Goal: Task Accomplishment & Management: Complete application form

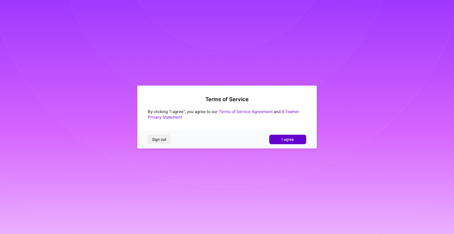
click at [281, 139] on button "I agree" at bounding box center [287, 140] width 37 height 10
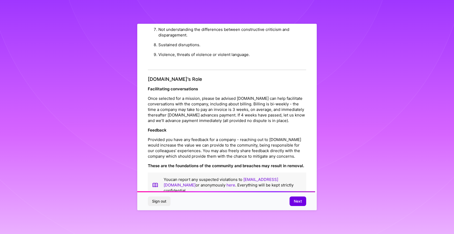
scroll to position [540, 0]
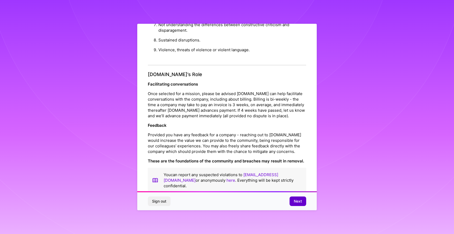
click at [298, 199] on span "Next" at bounding box center [298, 201] width 8 height 5
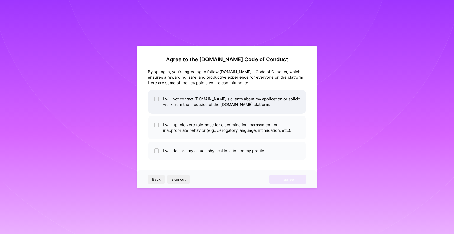
click at [236, 108] on li "I will not contact [DOMAIN_NAME]'s clients about my application or solicit work…" at bounding box center [227, 102] width 158 height 24
checkbox input "true"
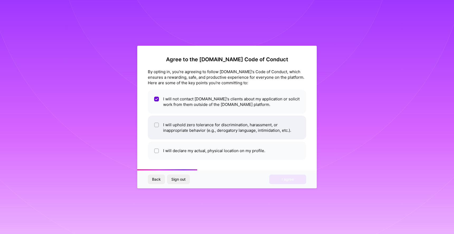
click at [234, 128] on li "I will uphold zero tolerance for discrimination, harassment, or inappropriate b…" at bounding box center [227, 128] width 158 height 24
checkbox input "true"
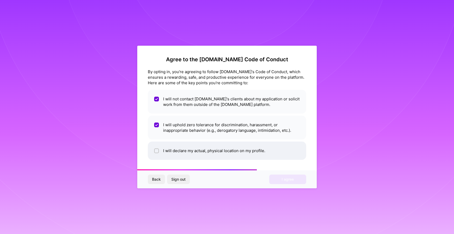
click at [239, 145] on li "I will declare my actual, physical location on my profile." at bounding box center [227, 151] width 158 height 18
checkbox input "true"
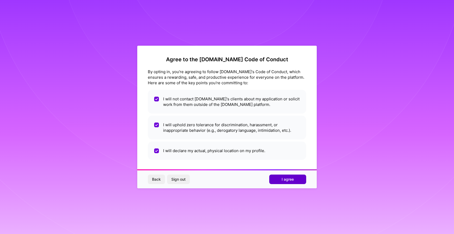
click at [275, 182] on button "I agree" at bounding box center [287, 180] width 37 height 10
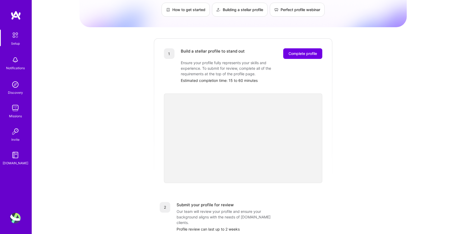
scroll to position [60, 0]
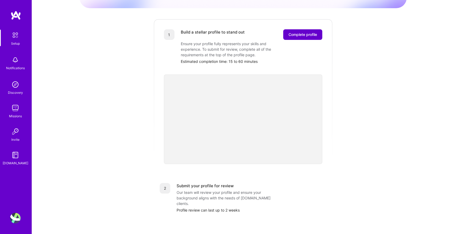
click at [293, 32] on span "Complete profile" at bounding box center [303, 34] width 29 height 5
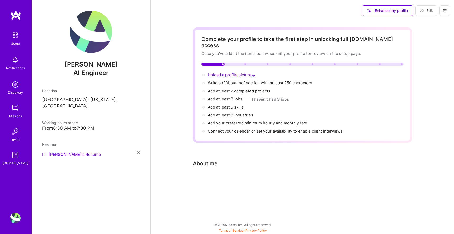
click at [240, 72] on span "Upload a profile picture →" at bounding box center [232, 74] width 49 height 5
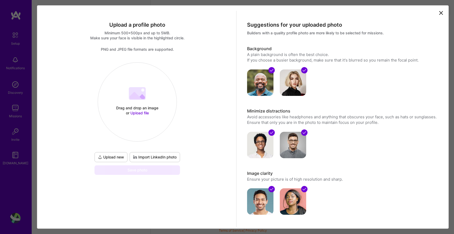
click at [167, 175] on div "Upload a profile photo Minimum 500x500px and up to 5MB. Make sure your face is …" at bounding box center [138, 119] width 198 height 216
click at [162, 171] on div "Save photo" at bounding box center [138, 170] width 86 height 10
click at [157, 159] on span "Import LinkedIn photo" at bounding box center [155, 156] width 44 height 5
click at [160, 158] on span "Import LinkedIn photo" at bounding box center [155, 156] width 44 height 5
click at [441, 10] on icon at bounding box center [441, 13] width 6 height 6
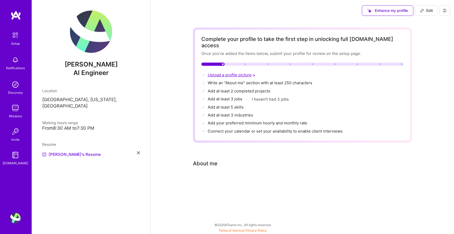
click at [241, 72] on span "Upload a profile picture →" at bounding box center [232, 74] width 49 height 5
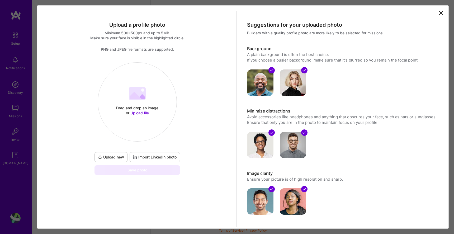
click at [116, 154] on button "Upload new" at bounding box center [111, 157] width 33 height 10
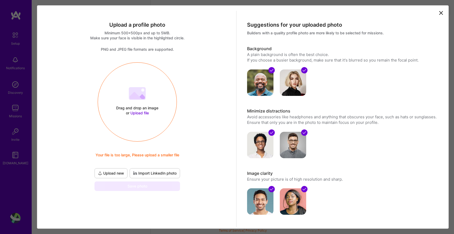
click at [152, 172] on span "Import LinkedIn photo" at bounding box center [155, 173] width 44 height 5
click at [443, 11] on icon at bounding box center [441, 13] width 6 height 6
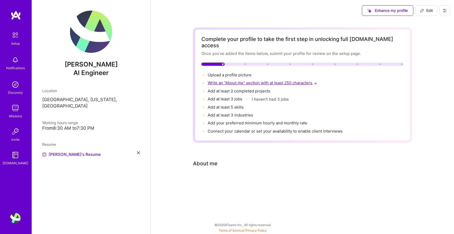
click at [259, 80] on span "Write an "About me" section with at least 250 characters →" at bounding box center [263, 82] width 110 height 5
select select "US"
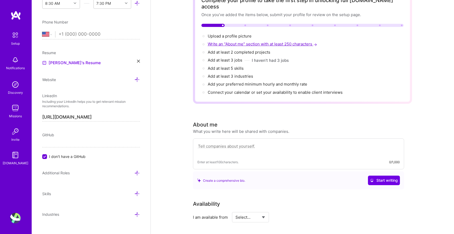
scroll to position [39, 0]
click at [251, 50] on span "Add at least 2 completed projects →" at bounding box center [241, 52] width 67 height 5
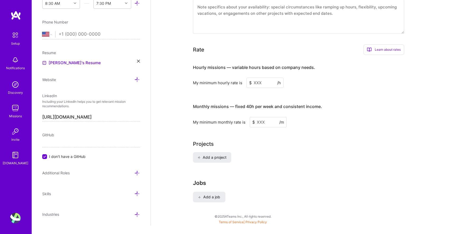
scroll to position [295, 0]
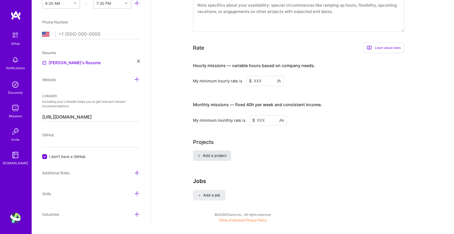
click at [220, 153] on span "Add a project" at bounding box center [212, 155] width 29 height 5
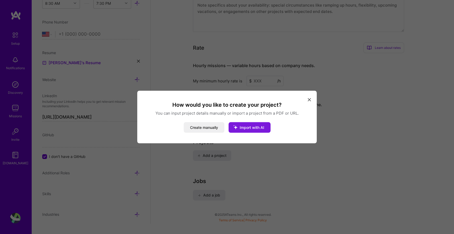
click at [238, 127] on icon "modal" at bounding box center [236, 127] width 14 height 14
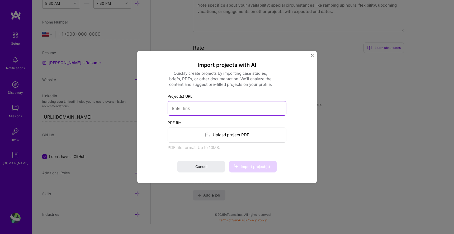
click at [224, 107] on input at bounding box center [227, 108] width 119 height 15
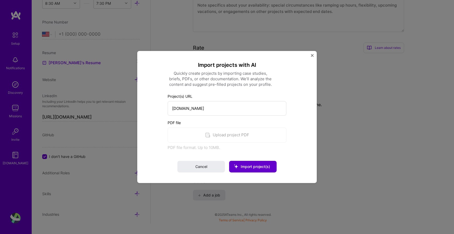
type input "[URL][DOMAIN_NAME]"
click at [250, 165] on span "Import project(s)" at bounding box center [255, 166] width 29 height 4
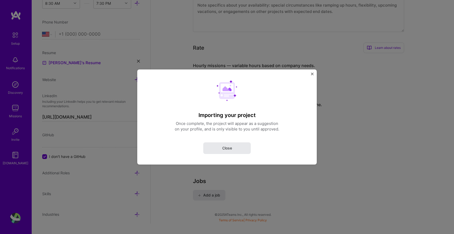
click at [242, 149] on button "Close" at bounding box center [227, 148] width 48 height 12
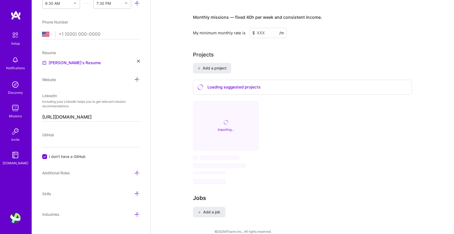
scroll to position [383, 0]
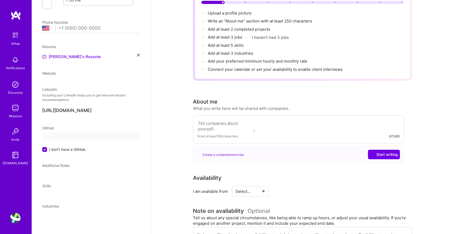
select select "US"
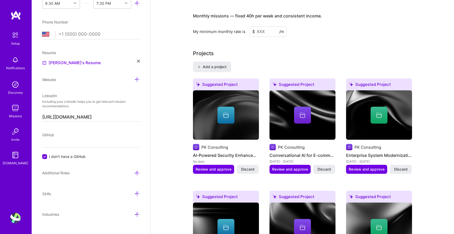
scroll to position [385, 0]
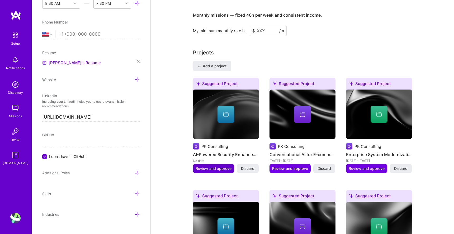
click at [223, 166] on span "Review and approve" at bounding box center [214, 168] width 36 height 5
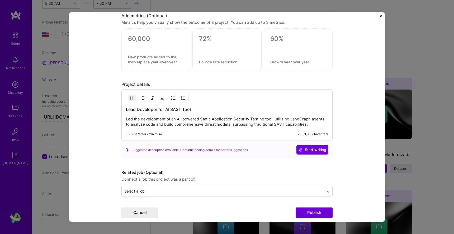
scroll to position [432, 0]
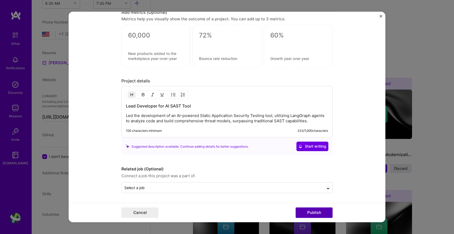
click at [315, 213] on button "Publish" at bounding box center [314, 213] width 37 height 11
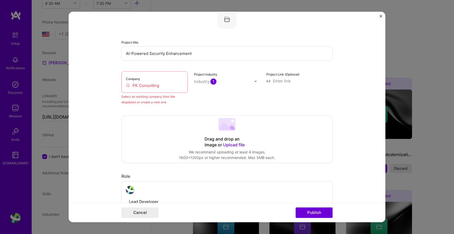
scroll to position [35, 0]
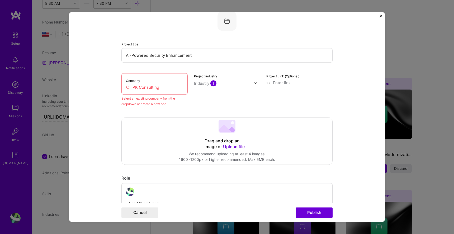
click at [157, 85] on input "PK Consulting" at bounding box center [154, 87] width 57 height 6
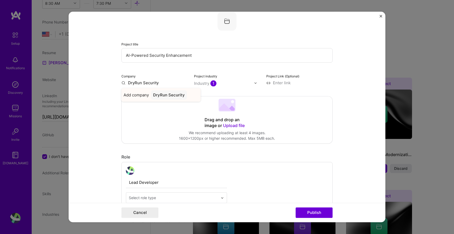
type input "DryRun Security"
click at [162, 97] on div "DryRun Security" at bounding box center [169, 94] width 36 height 9
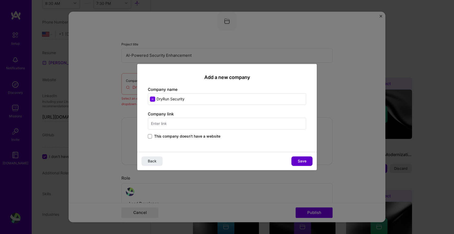
click at [299, 160] on span "Save" at bounding box center [302, 160] width 9 height 5
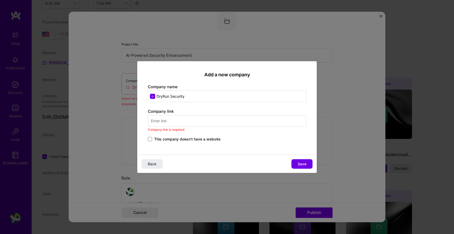
click at [243, 125] on input "text" at bounding box center [227, 121] width 158 height 12
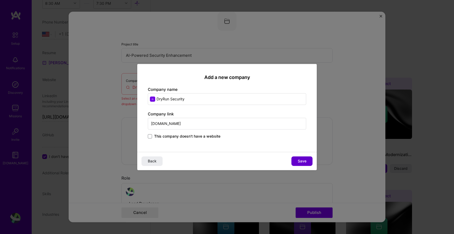
type input "[DOMAIN_NAME]"
click at [303, 160] on span "Save" at bounding box center [302, 160] width 9 height 5
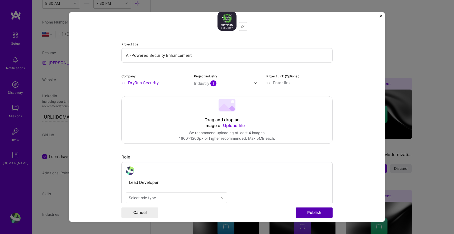
click at [321, 211] on button "Publish" at bounding box center [314, 213] width 37 height 11
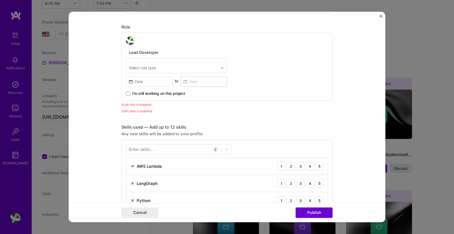
scroll to position [177, 0]
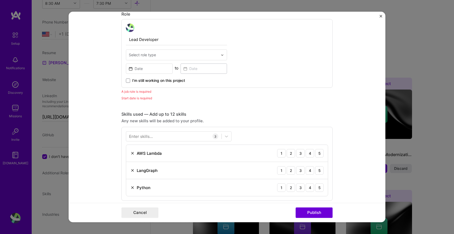
click at [180, 82] on span "I’m still working on this project" at bounding box center [158, 80] width 53 height 5
click at [0, 0] on input "I’m still working on this project" at bounding box center [0, 0] width 0 height 0
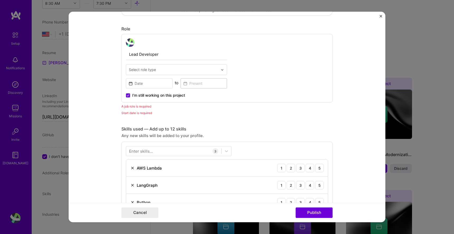
click at [160, 89] on div "I’m still working on this project" at bounding box center [176, 93] width 101 height 10
click at [158, 83] on input at bounding box center [149, 83] width 47 height 10
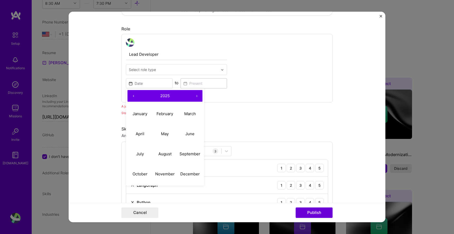
click at [134, 95] on button "‹" at bounding box center [134, 96] width 12 height 12
click at [170, 171] on button "November" at bounding box center [165, 174] width 25 height 20
type input "[DATE]"
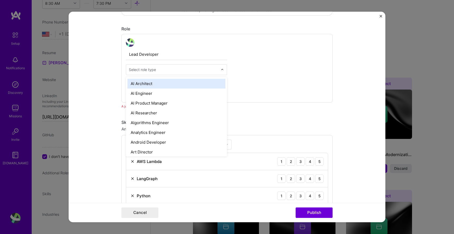
click at [185, 71] on input "text" at bounding box center [173, 70] width 89 height 6
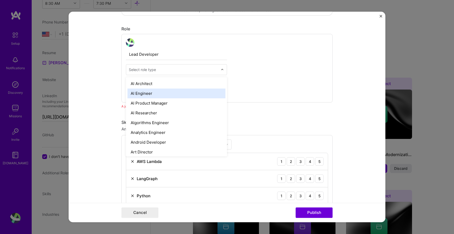
click at [176, 91] on div "AI Engineer" at bounding box center [177, 93] width 98 height 10
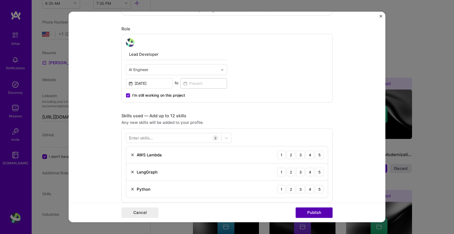
click at [310, 213] on button "Publish" at bounding box center [314, 213] width 37 height 11
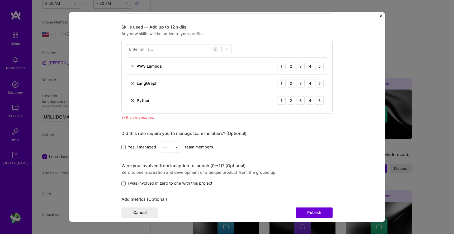
scroll to position [252, 0]
click at [320, 100] on div "5" at bounding box center [319, 99] width 8 height 8
click at [320, 83] on div "5" at bounding box center [319, 82] width 8 height 8
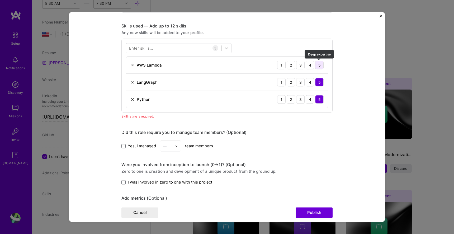
click at [320, 64] on div "5" at bounding box center [319, 65] width 8 height 8
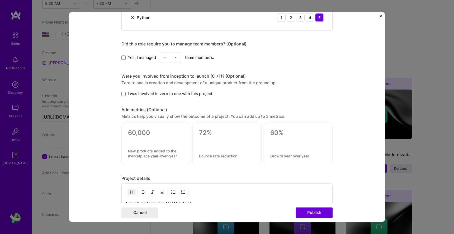
scroll to position [345, 0]
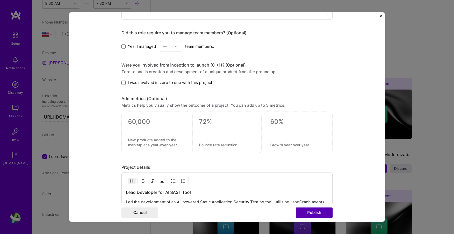
click at [311, 213] on button "Publish" at bounding box center [314, 213] width 37 height 11
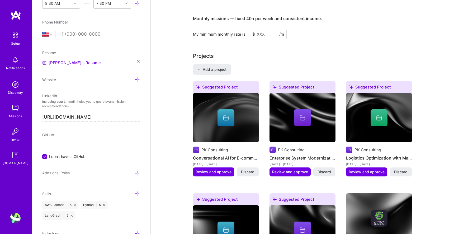
scroll to position [380, 0]
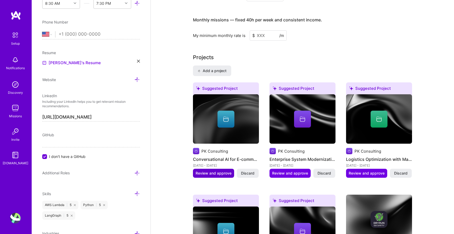
click at [223, 171] on span "Review and approve" at bounding box center [214, 173] width 36 height 5
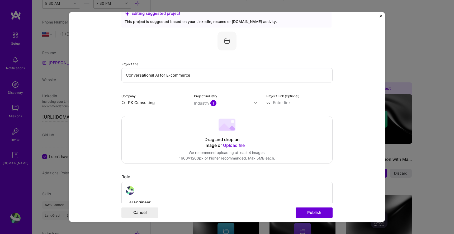
scroll to position [21, 0]
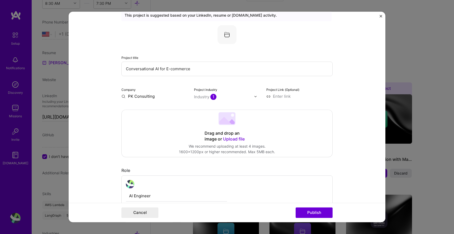
click at [148, 96] on input "PK Consulting" at bounding box center [154, 96] width 66 height 6
click at [143, 110] on span "[DOMAIN_NAME]" at bounding box center [150, 112] width 26 height 4
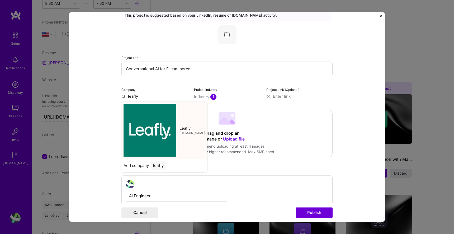
type input "Leafly"
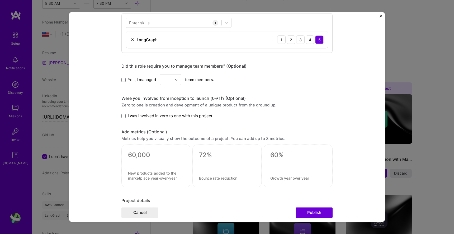
scroll to position [278, 0]
click at [321, 215] on button "Publish" at bounding box center [314, 213] width 37 height 11
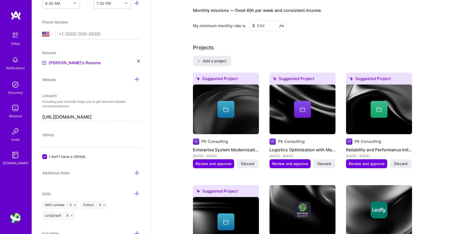
scroll to position [485, 0]
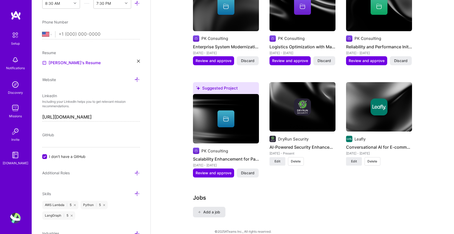
click at [211, 209] on span "Add a job" at bounding box center [209, 211] width 22 height 5
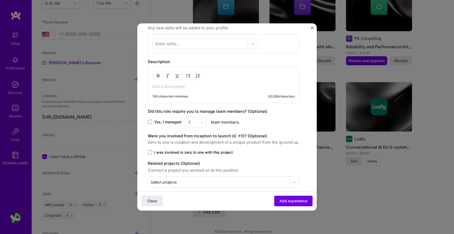
scroll to position [171, 0]
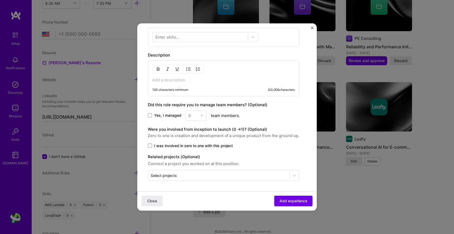
click at [360, 172] on div "Create a job experience Jobs help companies understand your past experience. Co…" at bounding box center [227, 117] width 454 height 234
